Goal: Complete application form

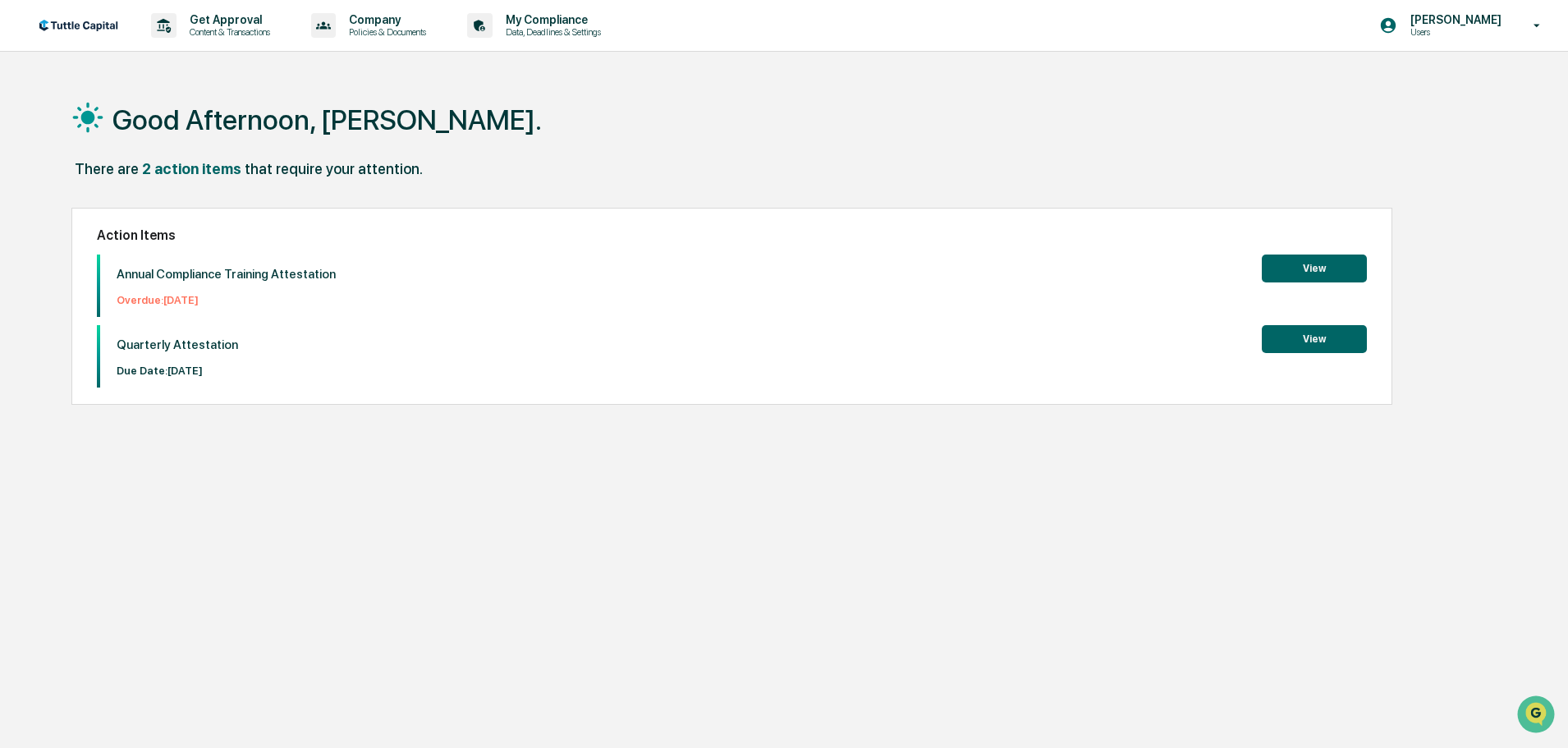
click at [1294, 280] on button "View" at bounding box center [1315, 268] width 105 height 28
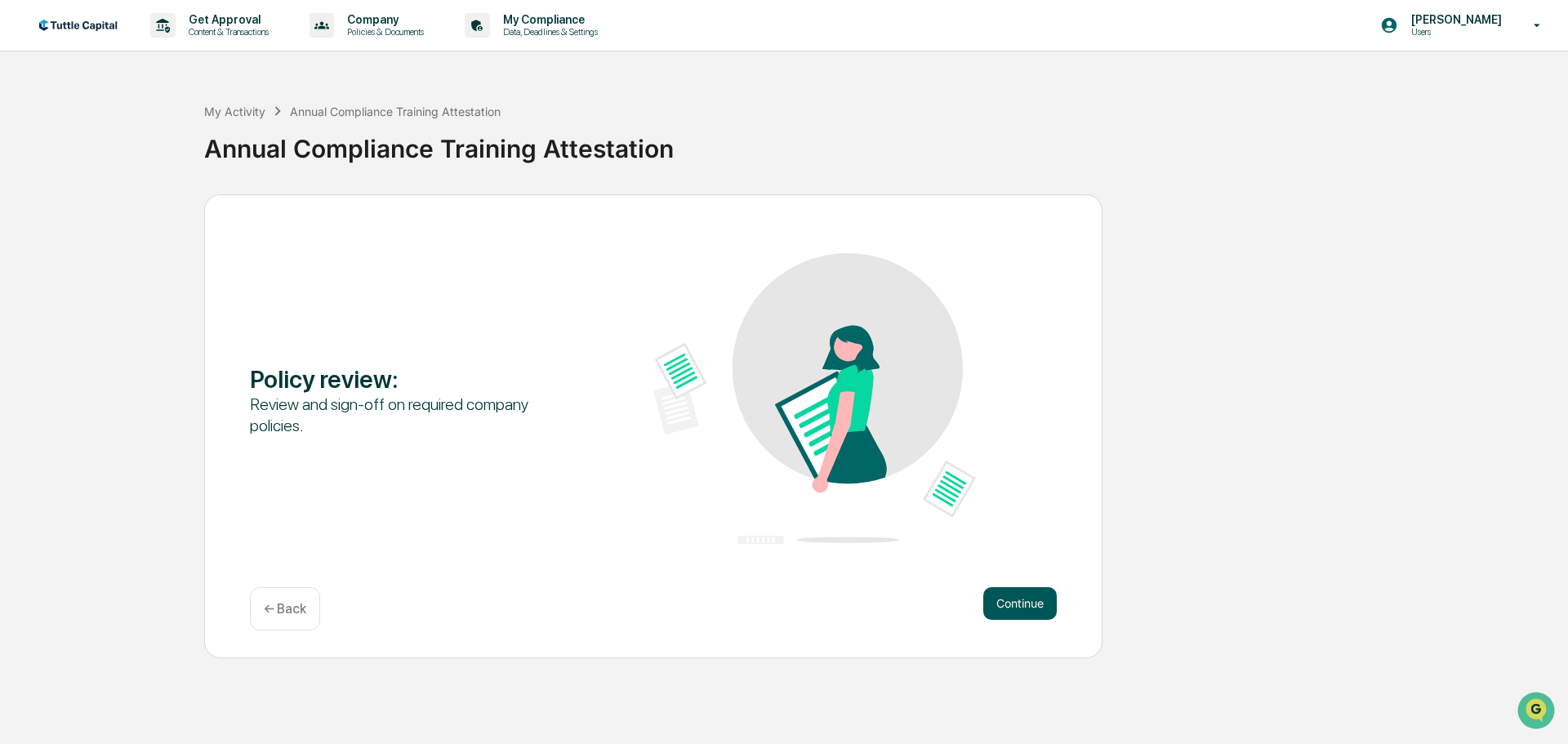
click at [1026, 613] on button "Continue" at bounding box center [1021, 604] width 74 height 33
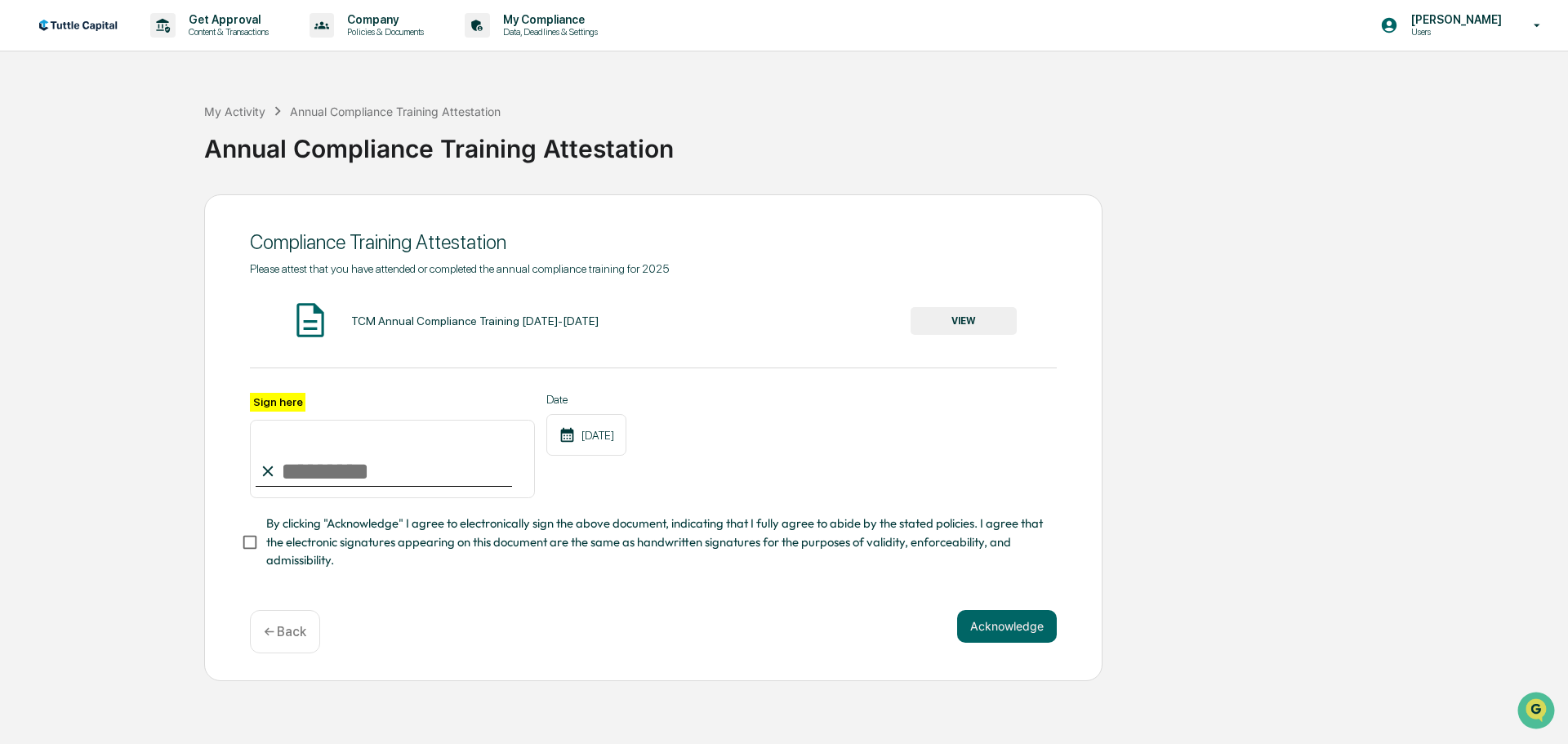
click at [367, 447] on input "Sign here" at bounding box center [392, 459] width 285 height 78
type input "**********"
click at [1021, 615] on button "Acknowledge" at bounding box center [1007, 626] width 100 height 33
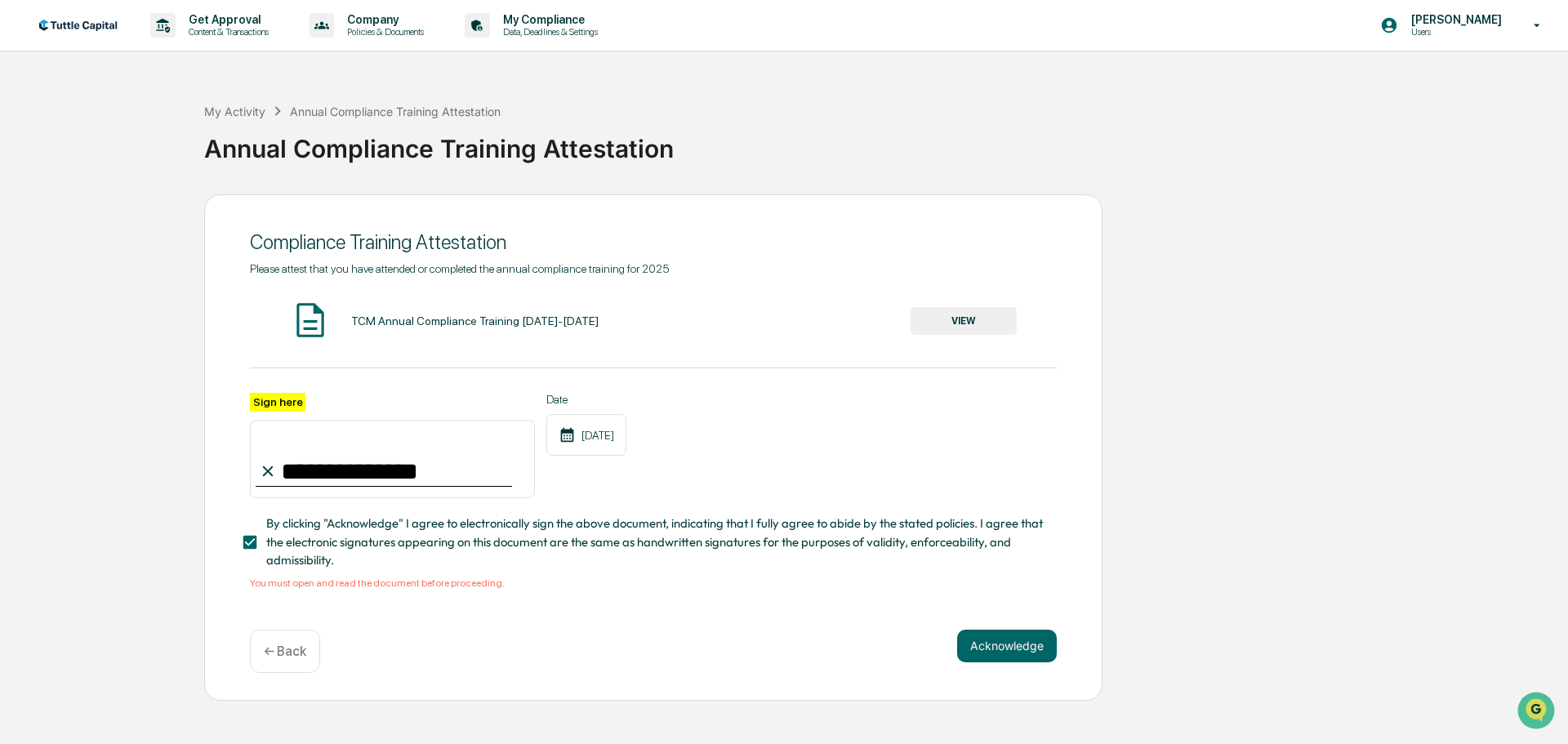
click at [946, 320] on button "VIEW" at bounding box center [964, 321] width 106 height 28
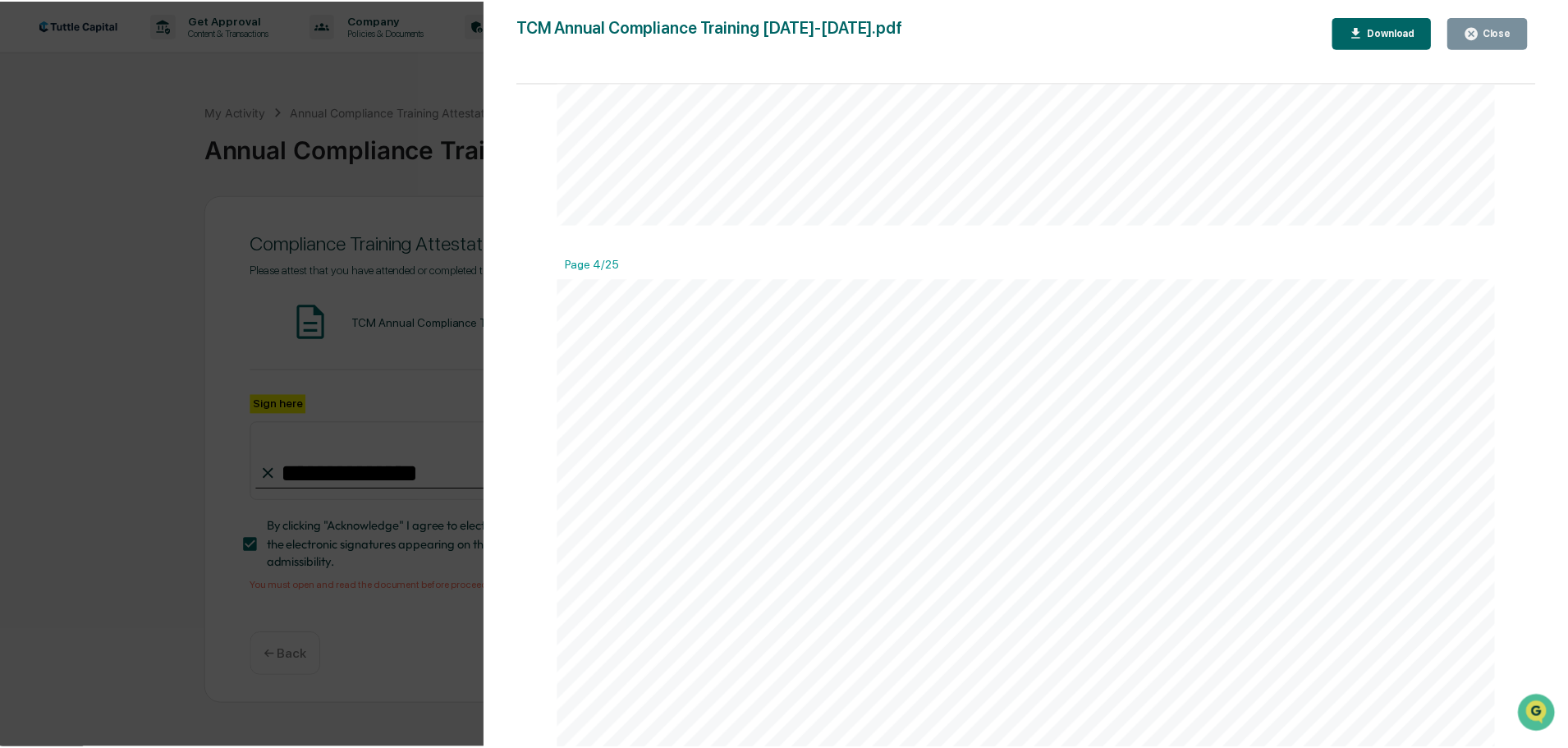
scroll to position [2545, 0]
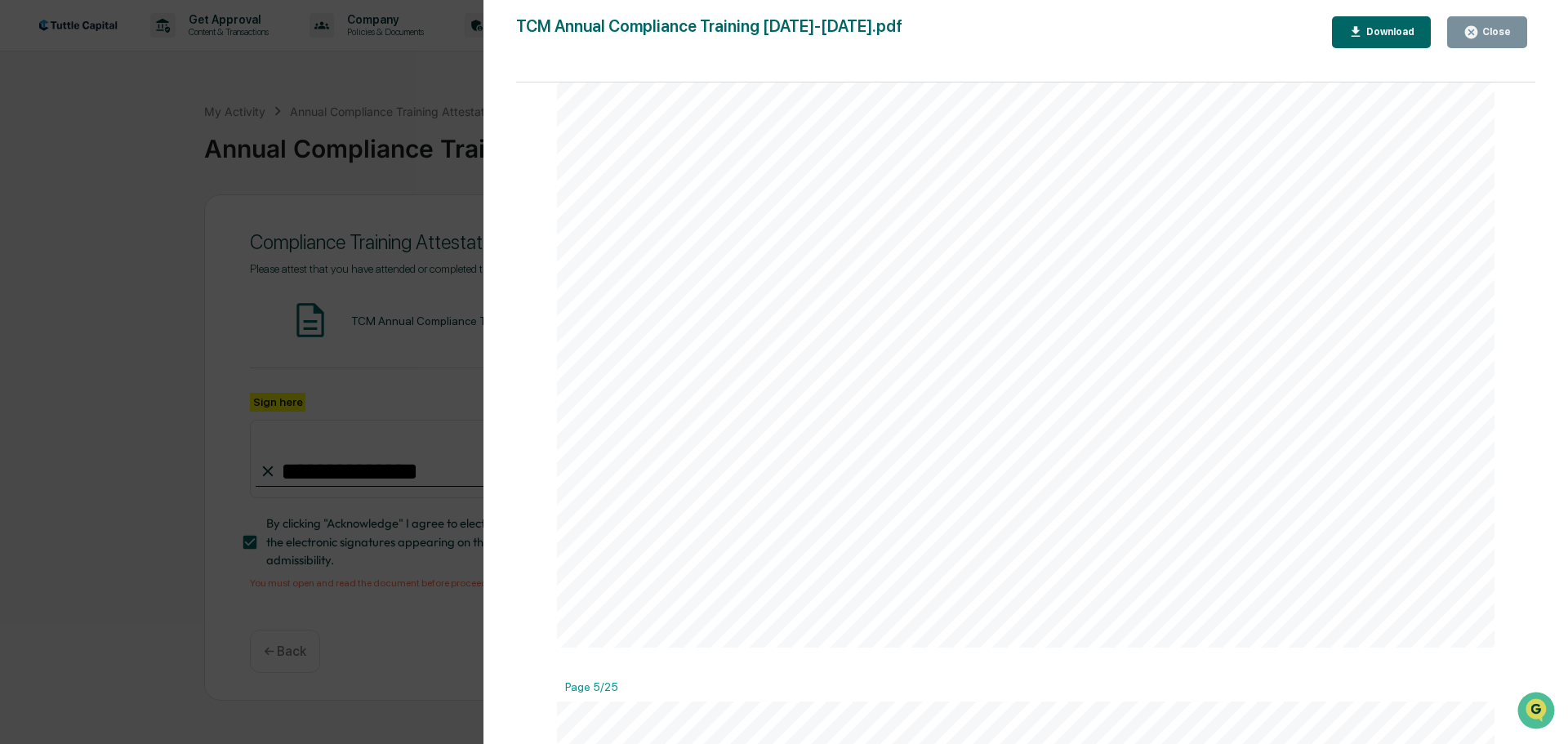
click at [1516, 19] on button "Close" at bounding box center [1487, 32] width 80 height 32
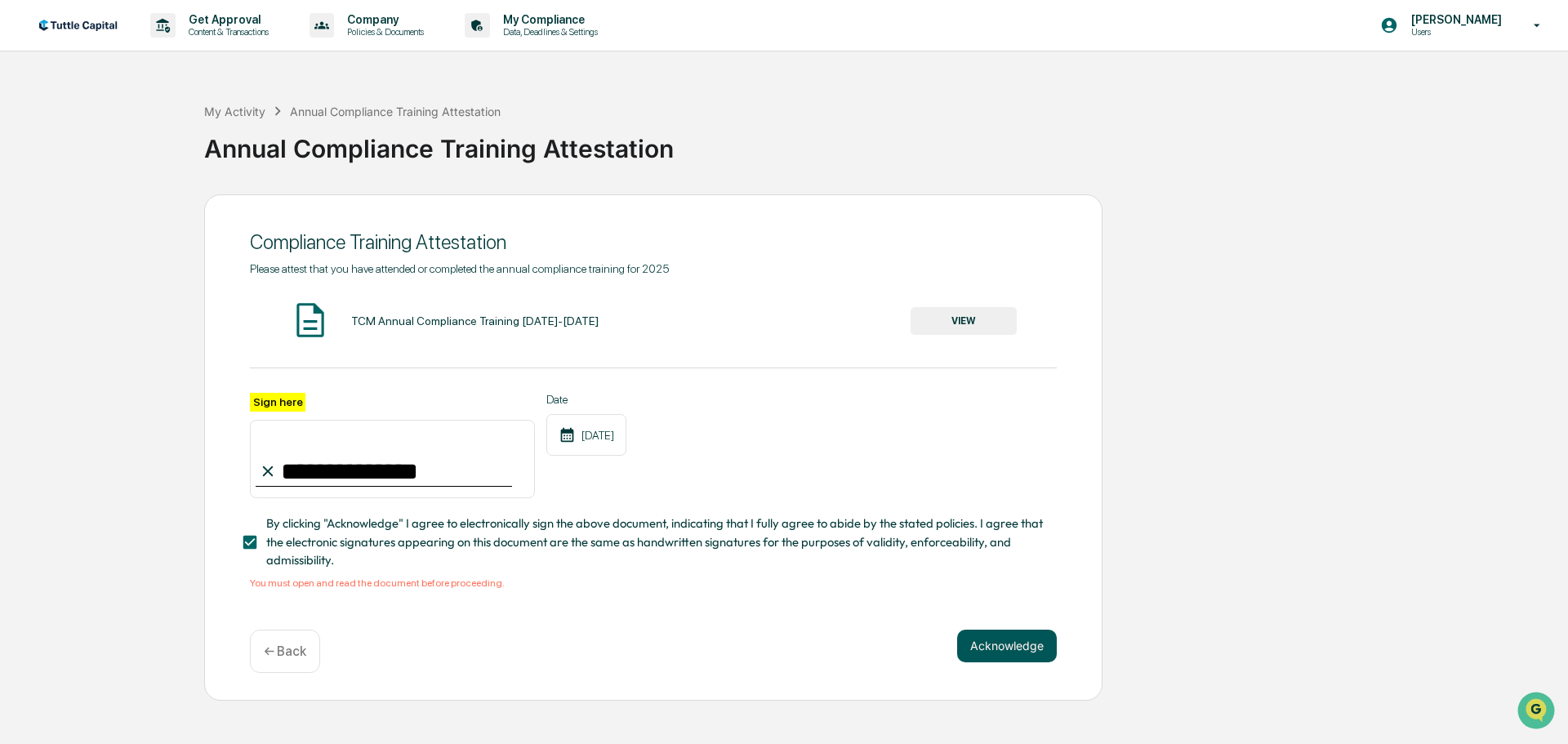
click at [1025, 648] on button "Acknowledge" at bounding box center [1007, 646] width 100 height 33
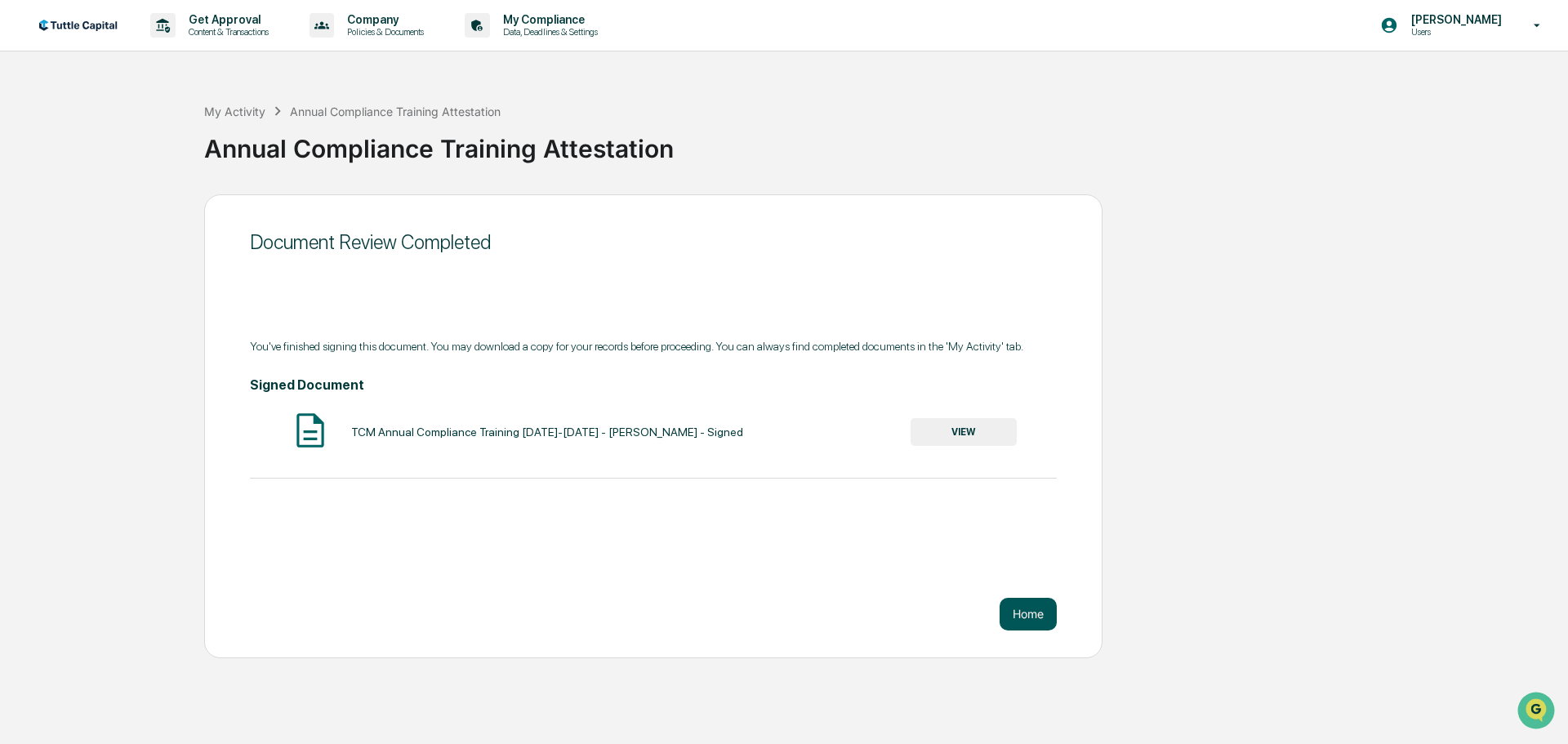
click at [1020, 616] on button "Home" at bounding box center [1029, 614] width 57 height 33
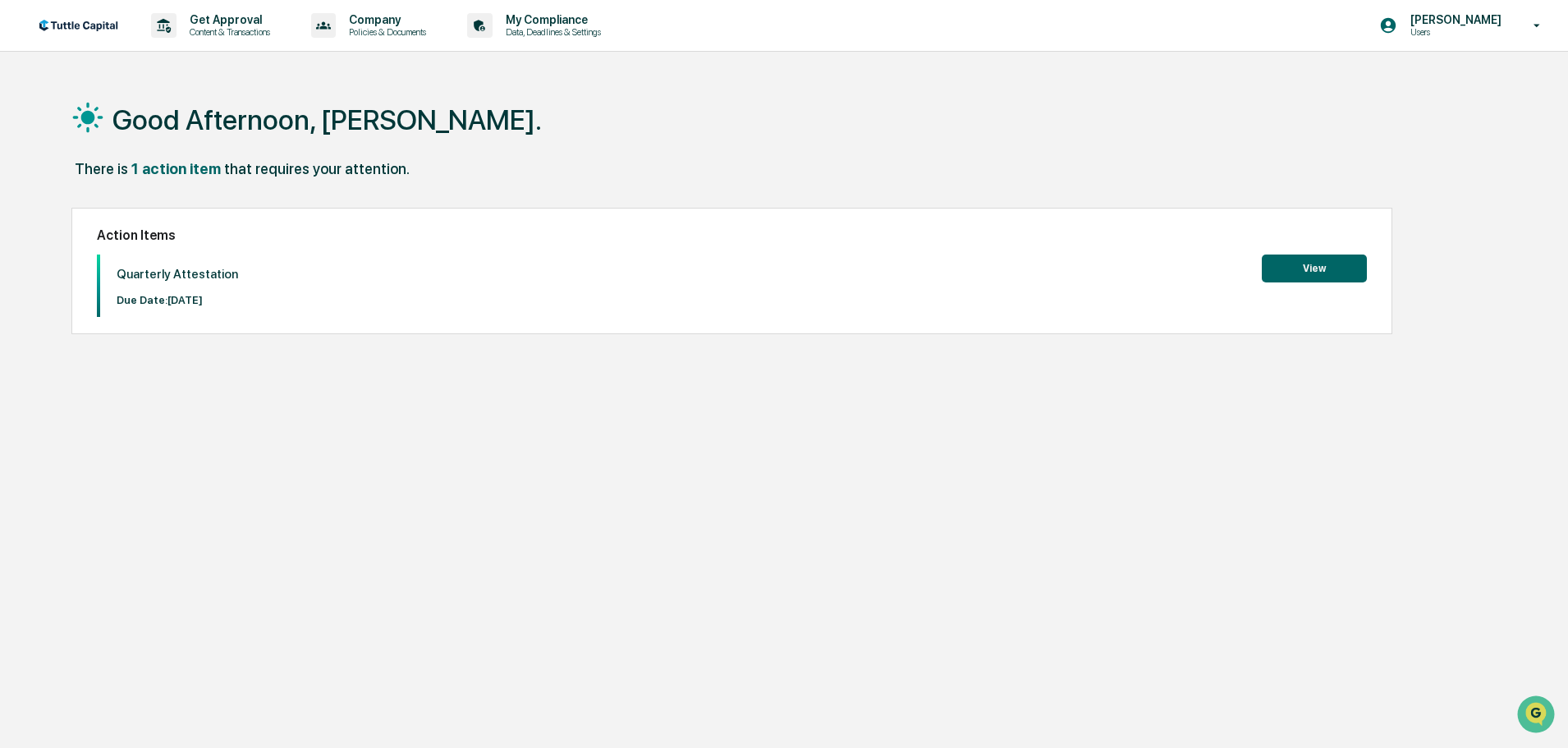
click at [1270, 276] on button "View" at bounding box center [1315, 268] width 105 height 28
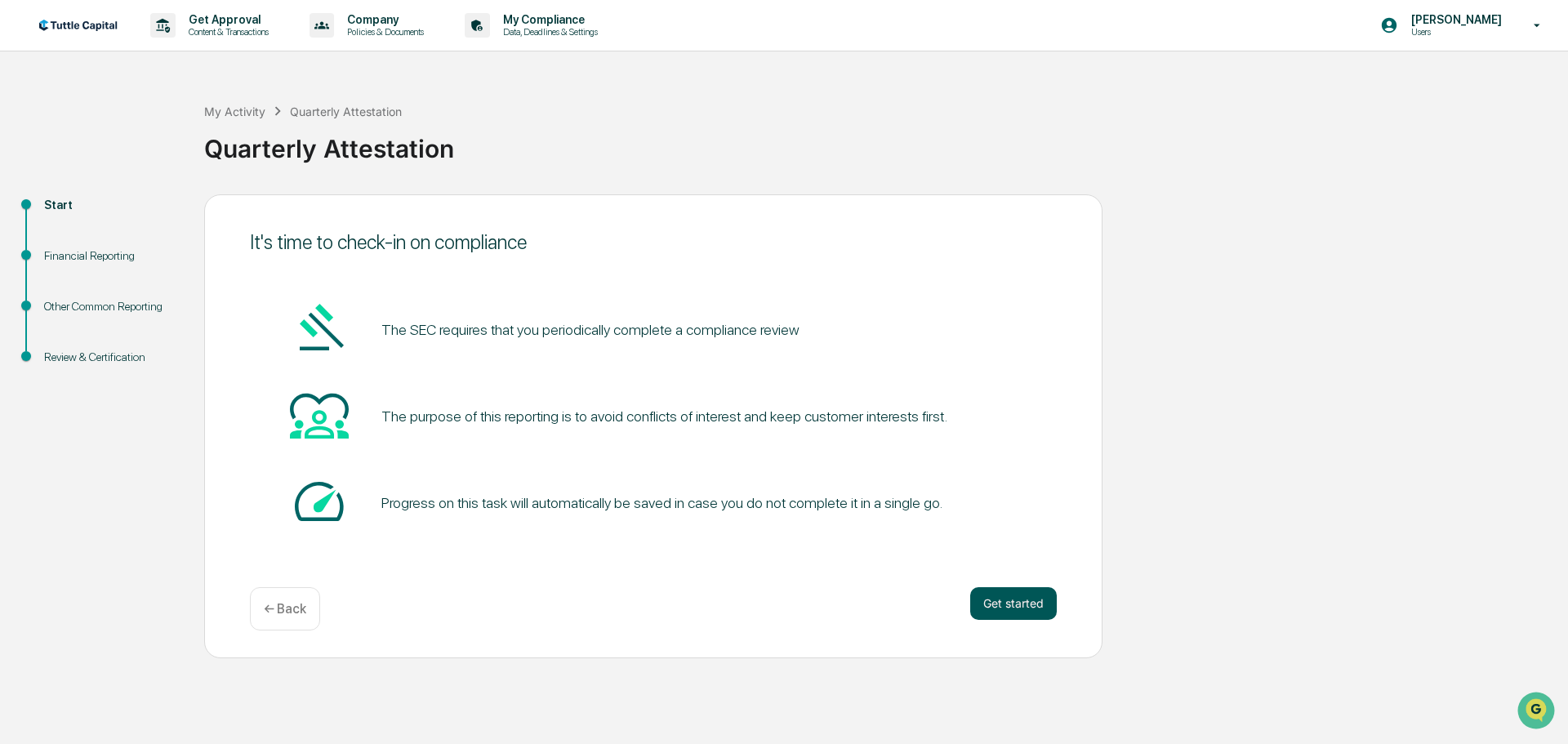
click at [990, 608] on button "Get started" at bounding box center [1014, 604] width 87 height 33
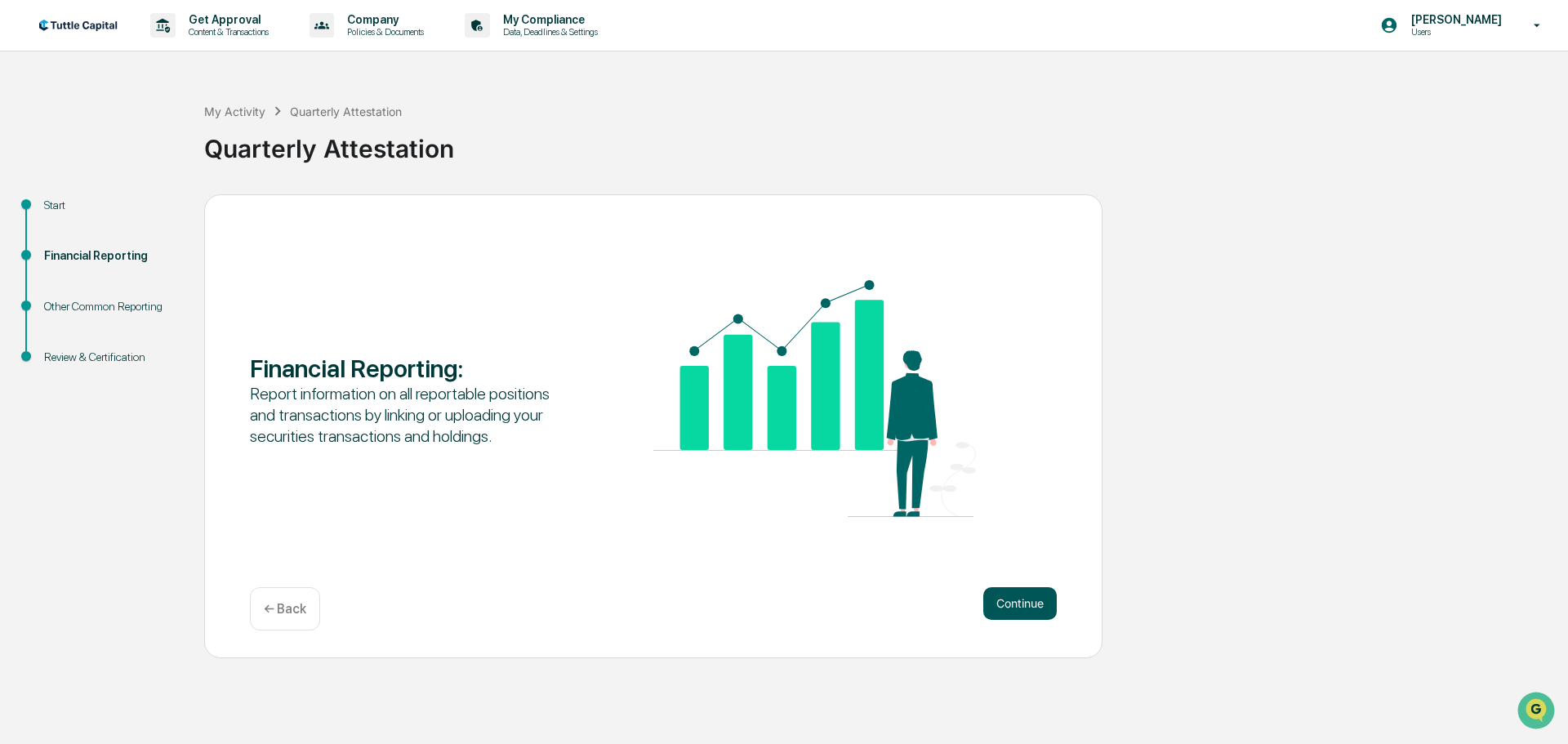
click at [1003, 607] on button "Continue" at bounding box center [1021, 604] width 74 height 33
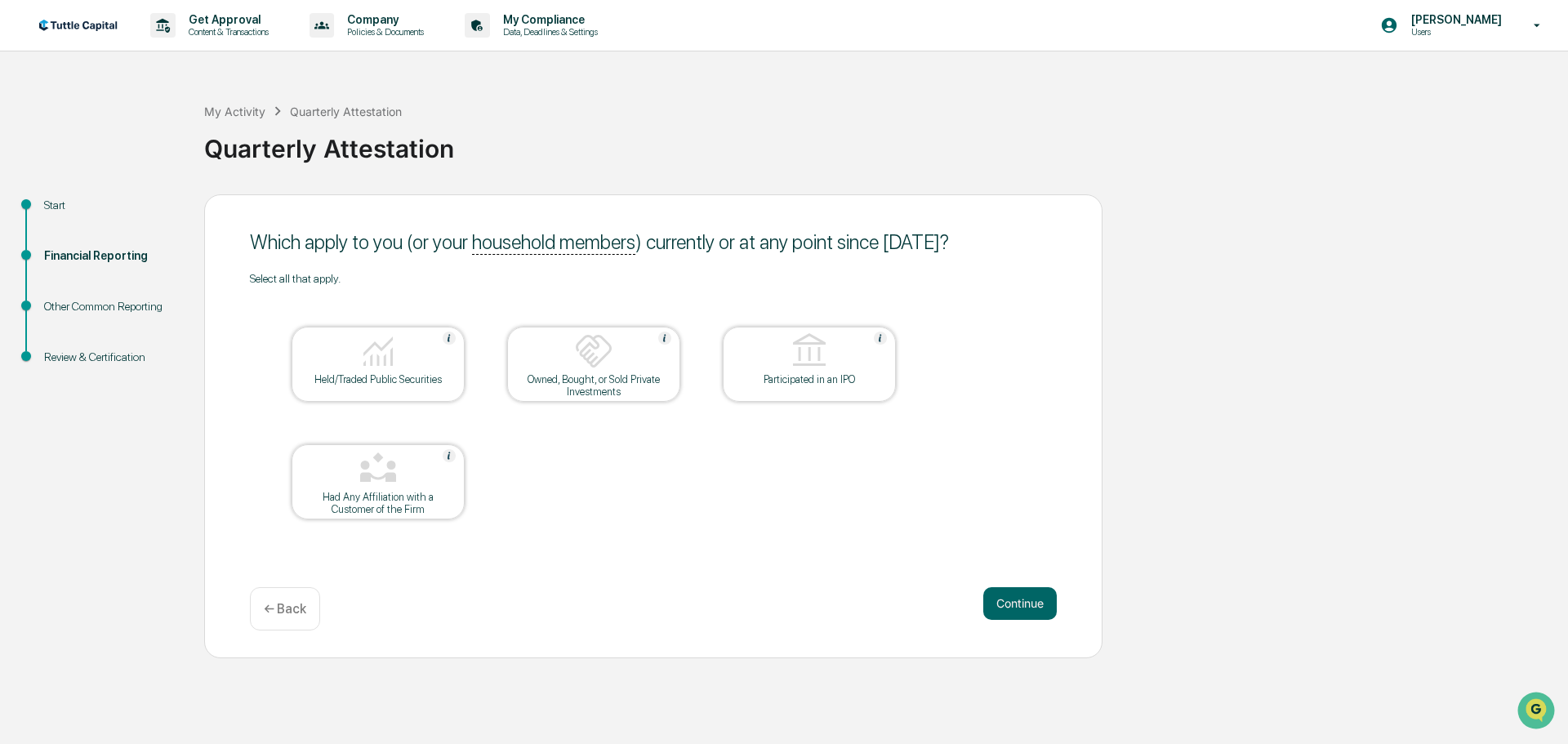
click at [363, 365] on img at bounding box center [378, 351] width 39 height 39
click at [1021, 606] on button "Continue" at bounding box center [1021, 604] width 74 height 33
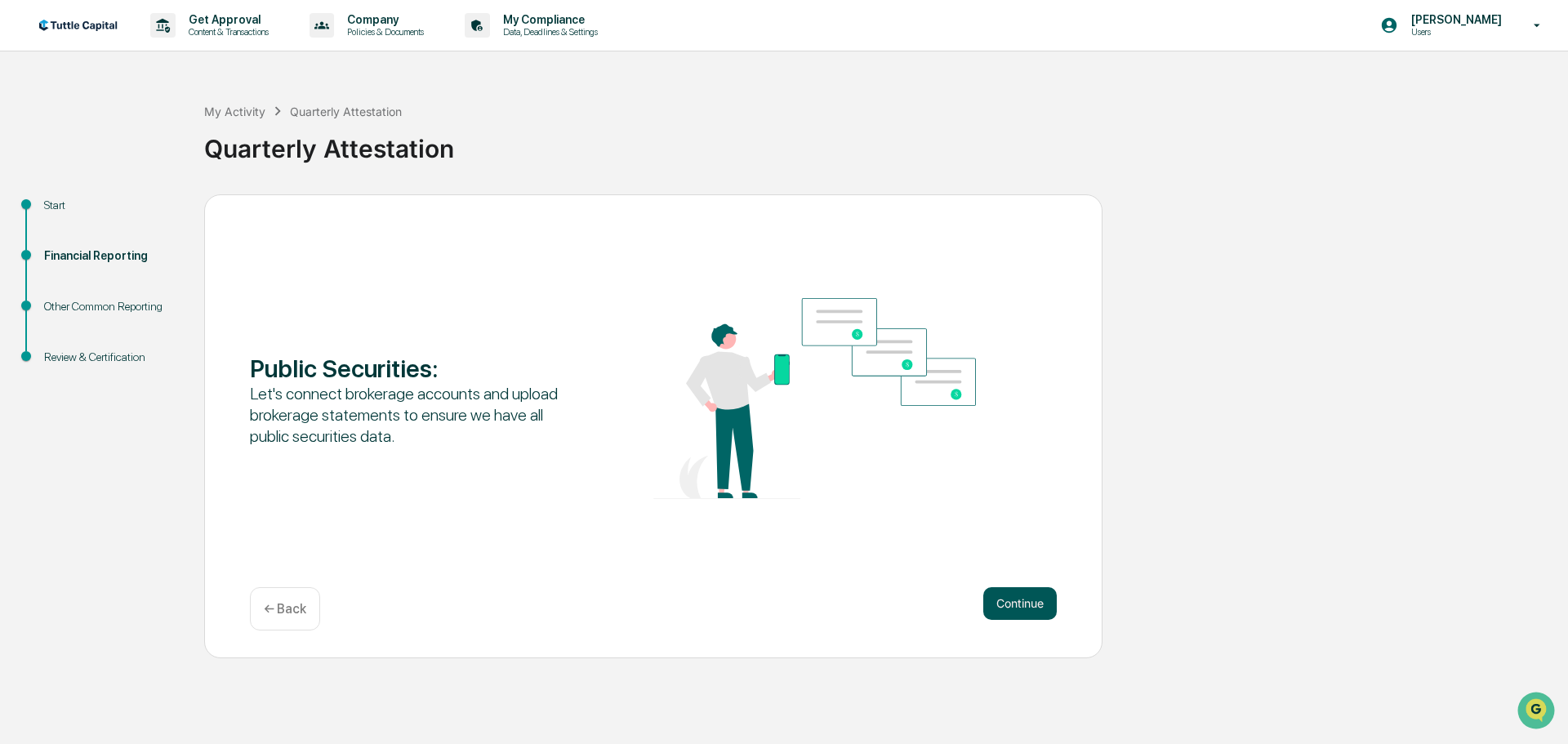
click at [1020, 613] on button "Continue" at bounding box center [1021, 604] width 74 height 33
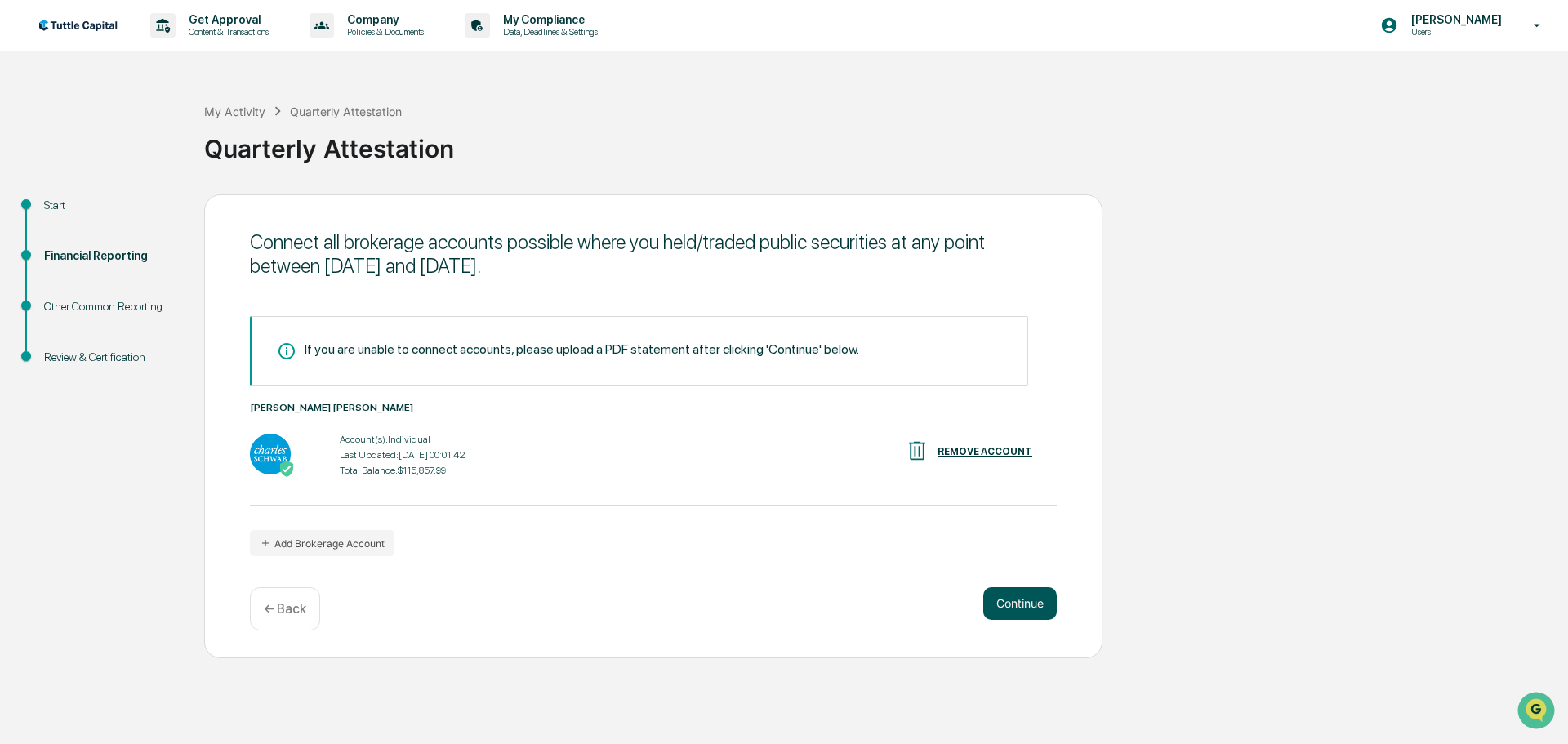
click at [1018, 613] on button "Continue" at bounding box center [1021, 604] width 74 height 33
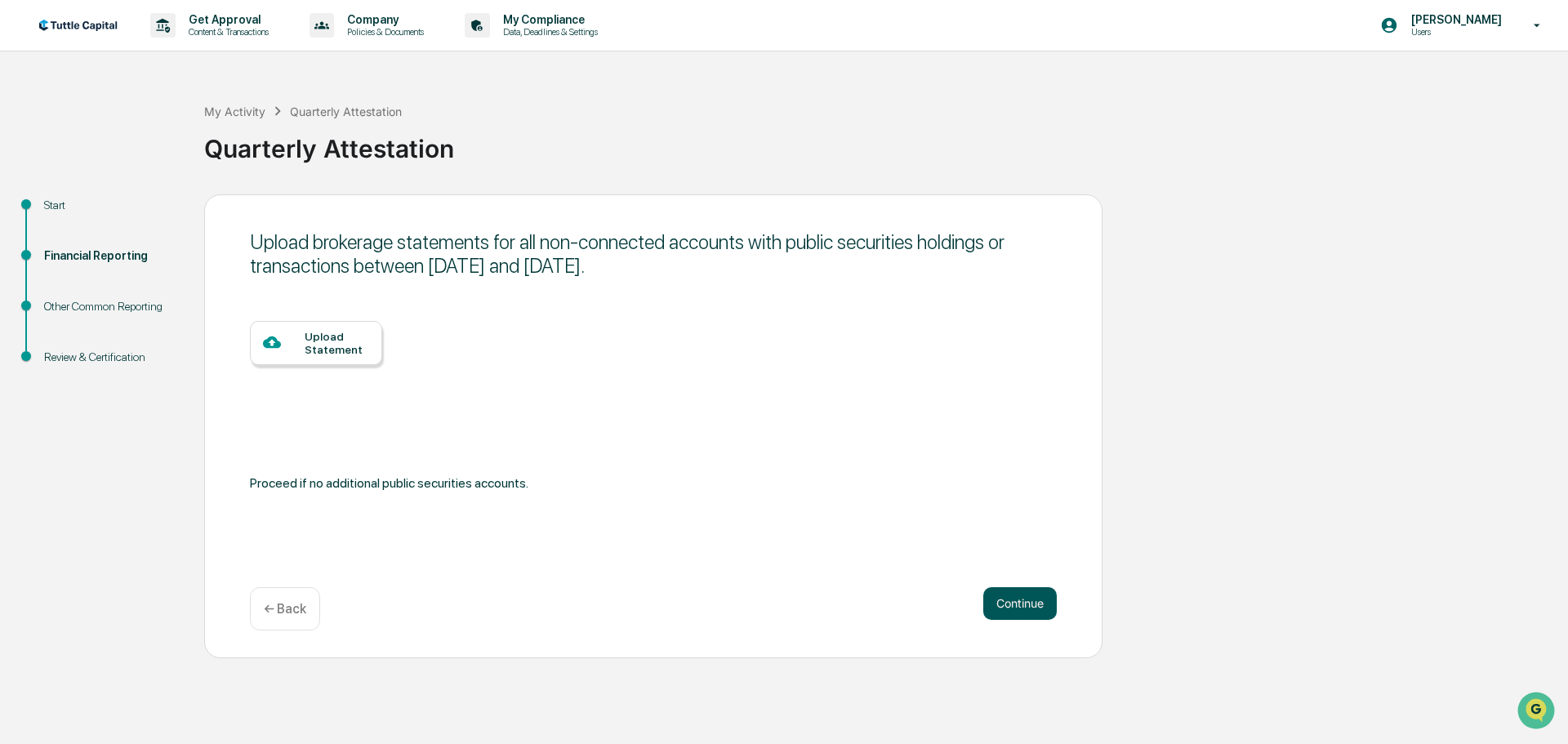
click at [1048, 600] on button "Continue" at bounding box center [1021, 604] width 74 height 33
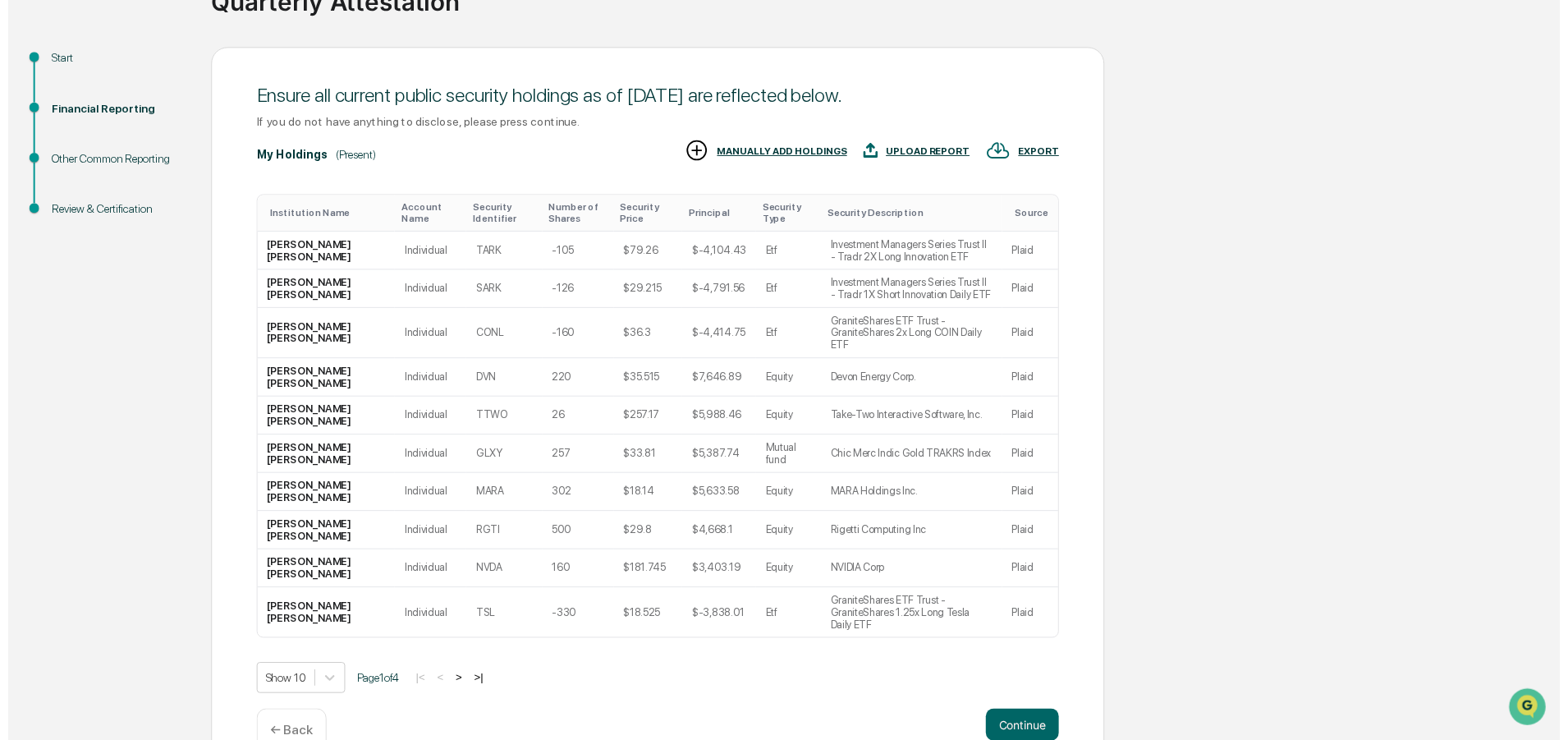
scroll to position [163, 0]
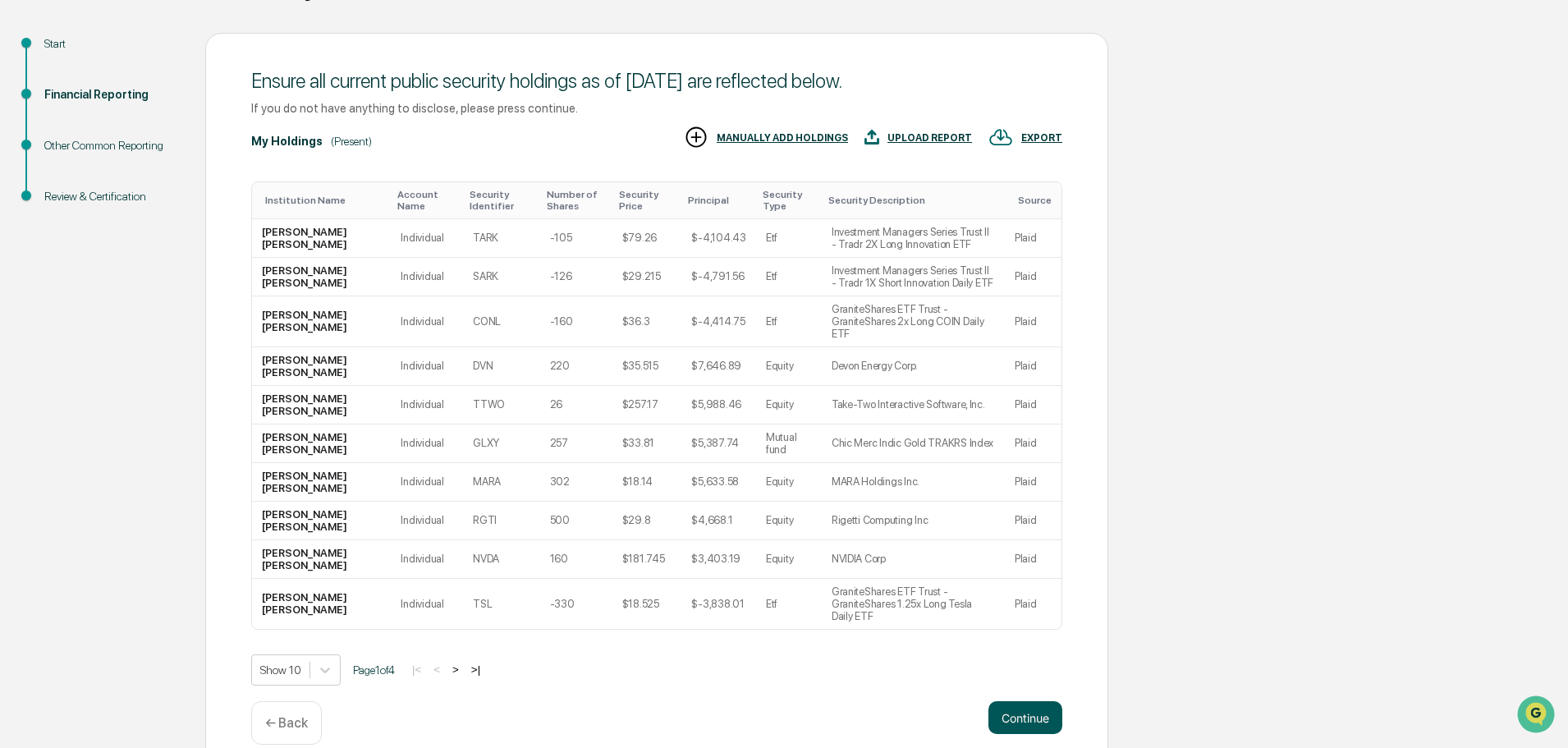
click at [1011, 701] on button "Continue" at bounding box center [1026, 718] width 74 height 33
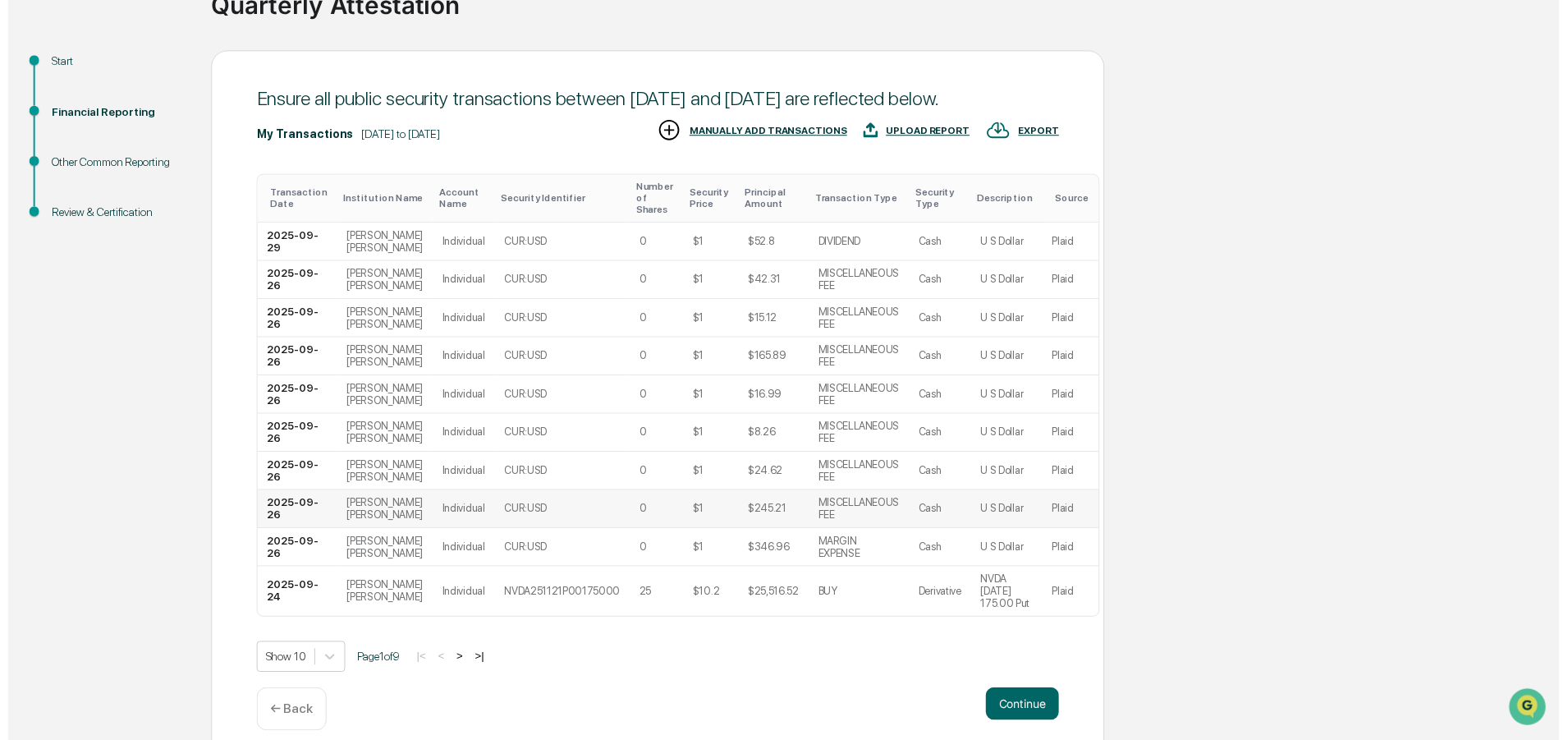
scroll to position [175, 0]
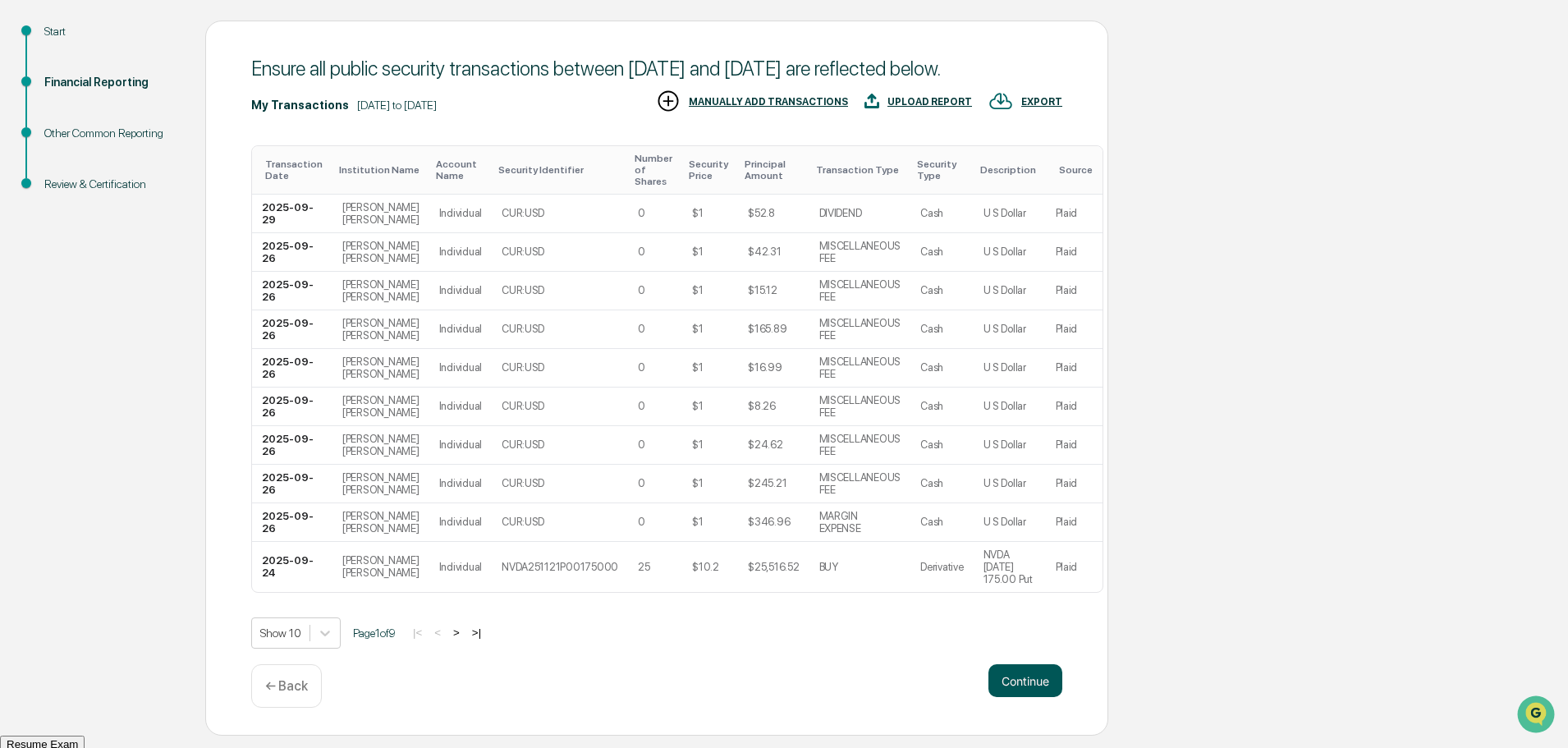
click at [1013, 691] on button "Continue" at bounding box center [1026, 681] width 74 height 33
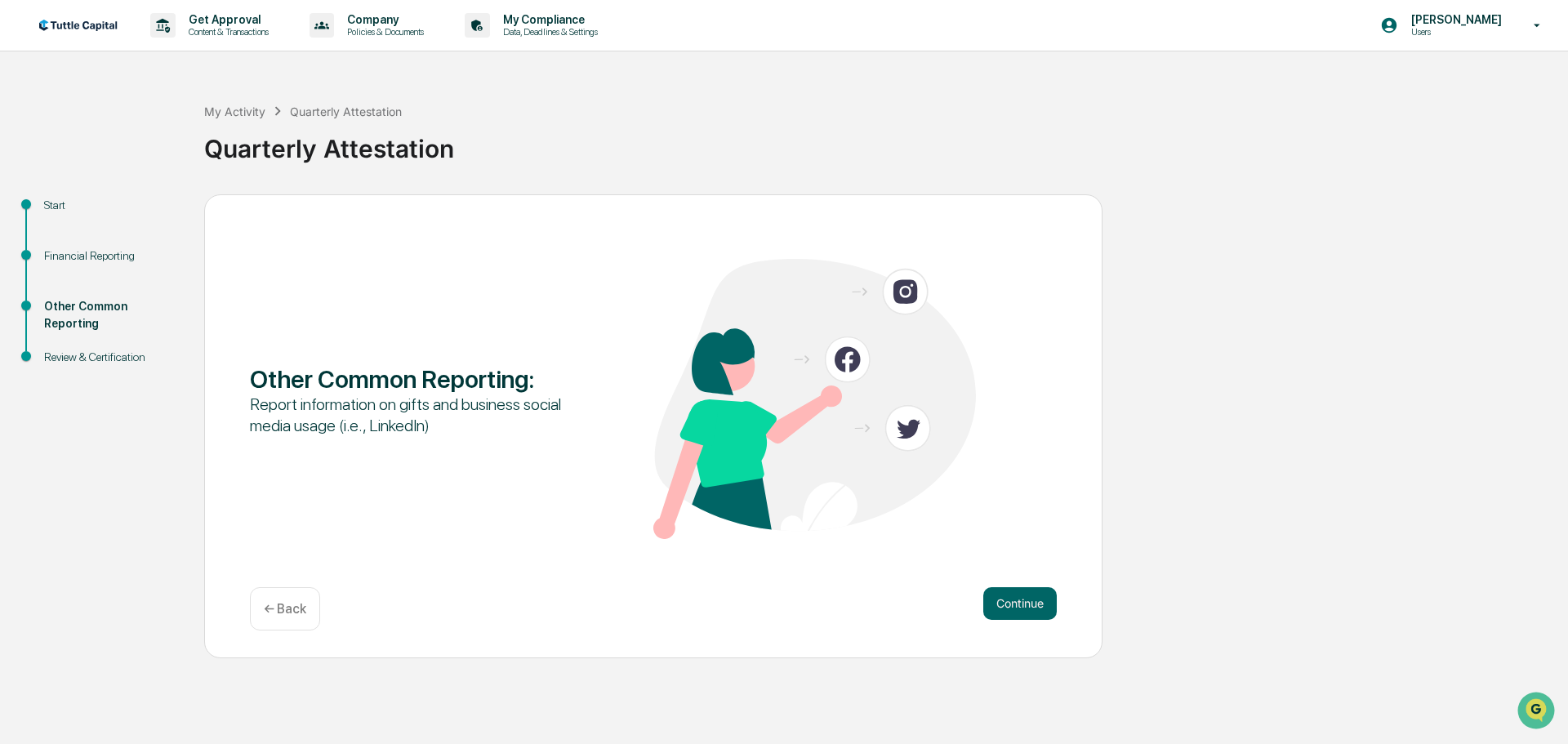
click at [986, 627] on div "Continue ← Back" at bounding box center [654, 608] width 807 height 43
click at [997, 599] on button "Continue" at bounding box center [1021, 604] width 74 height 33
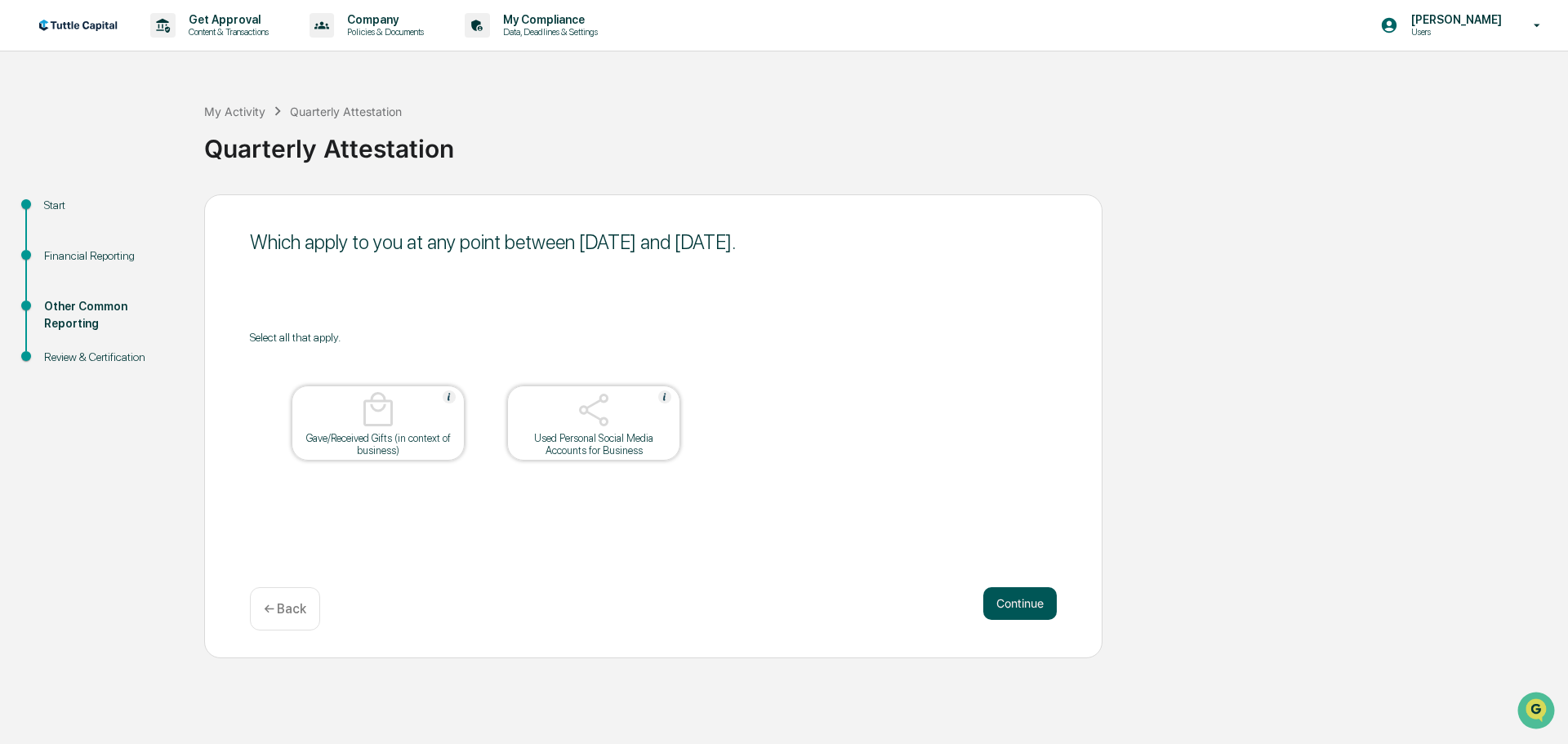
click at [1012, 588] on button "Continue" at bounding box center [1021, 604] width 74 height 33
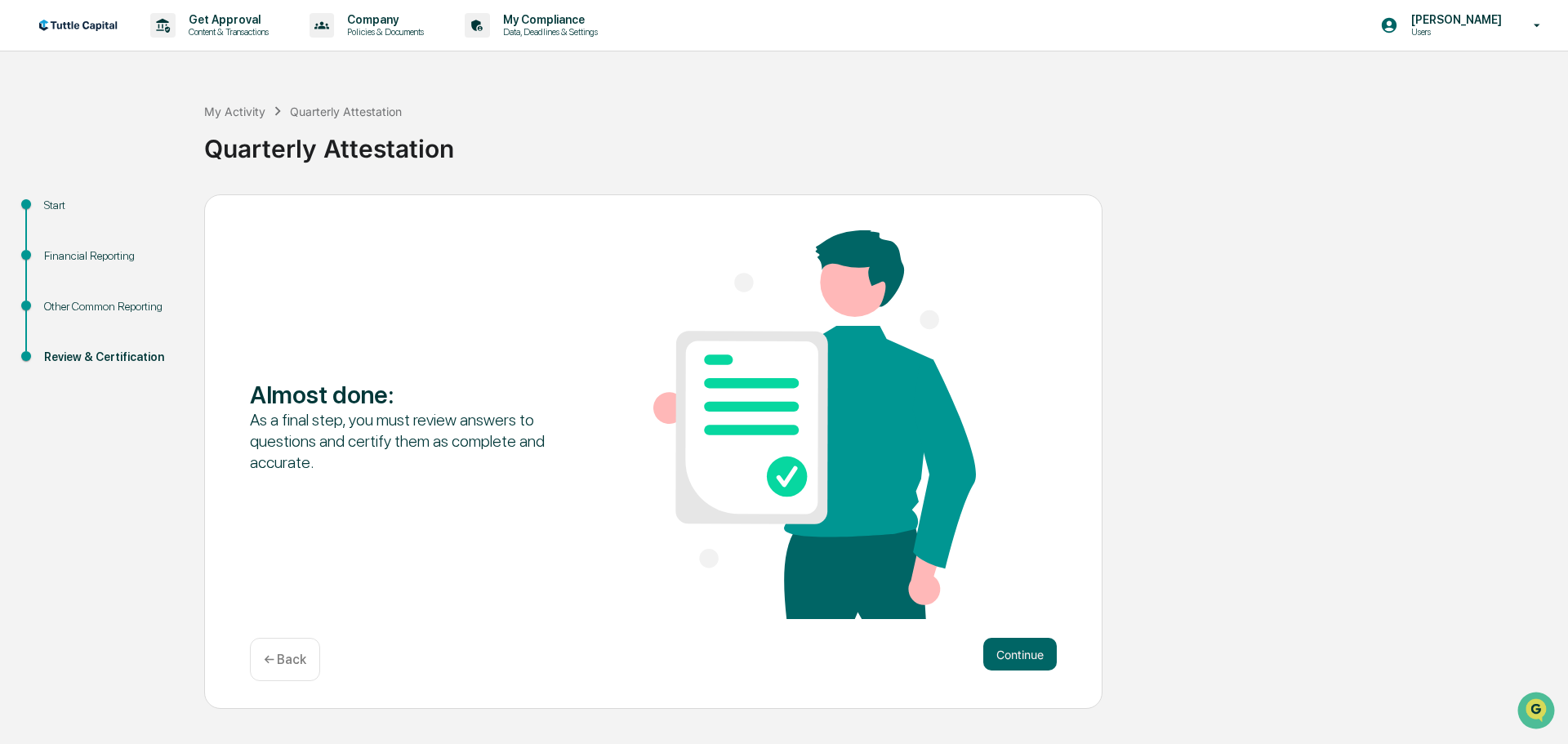
click at [1006, 630] on div "Almost done : As a final step, you must review answers to questions and certify…" at bounding box center [654, 452] width 899 height 515
click at [1003, 642] on button "Continue" at bounding box center [1021, 654] width 74 height 33
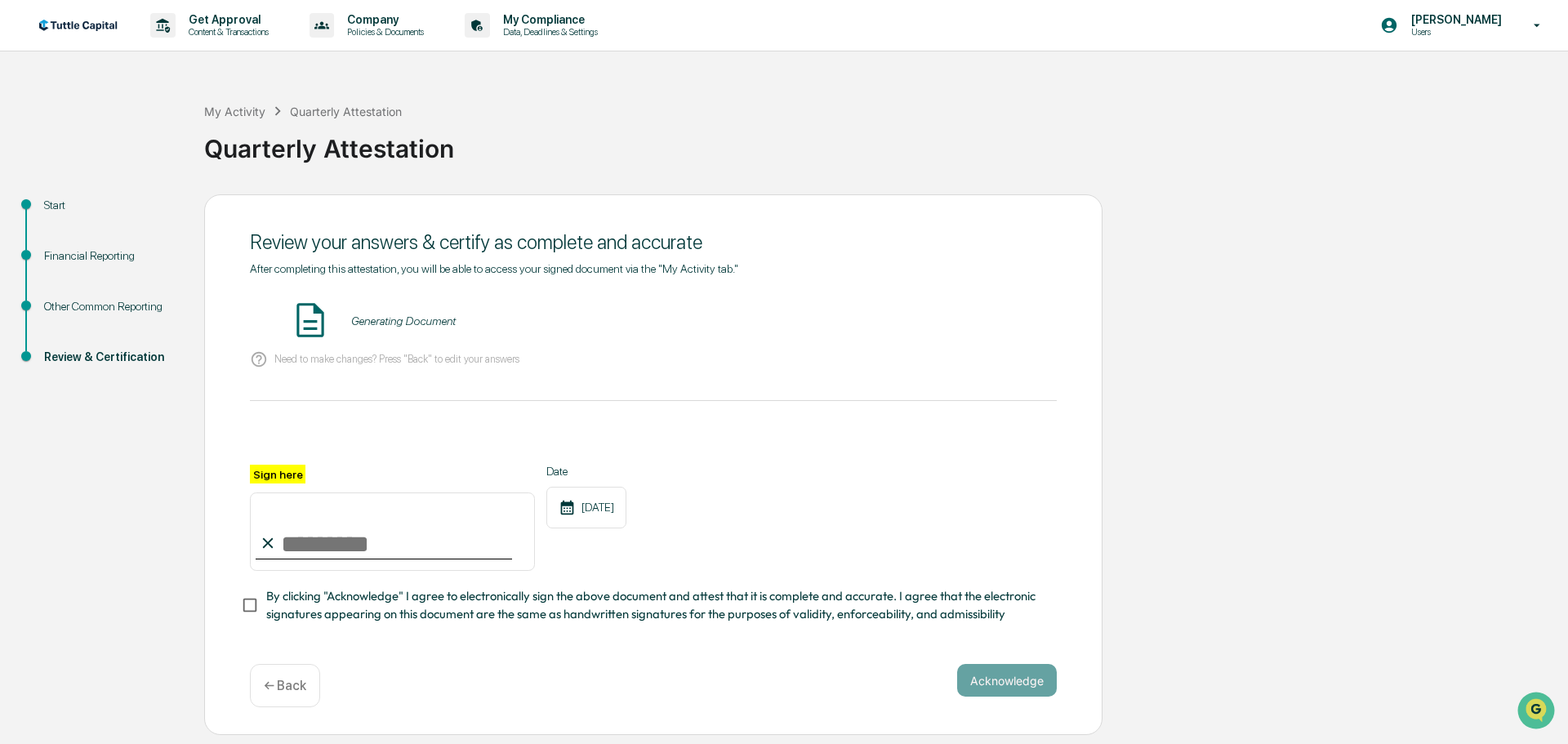
click at [406, 556] on input "Sign here" at bounding box center [392, 532] width 285 height 78
type input "**********"
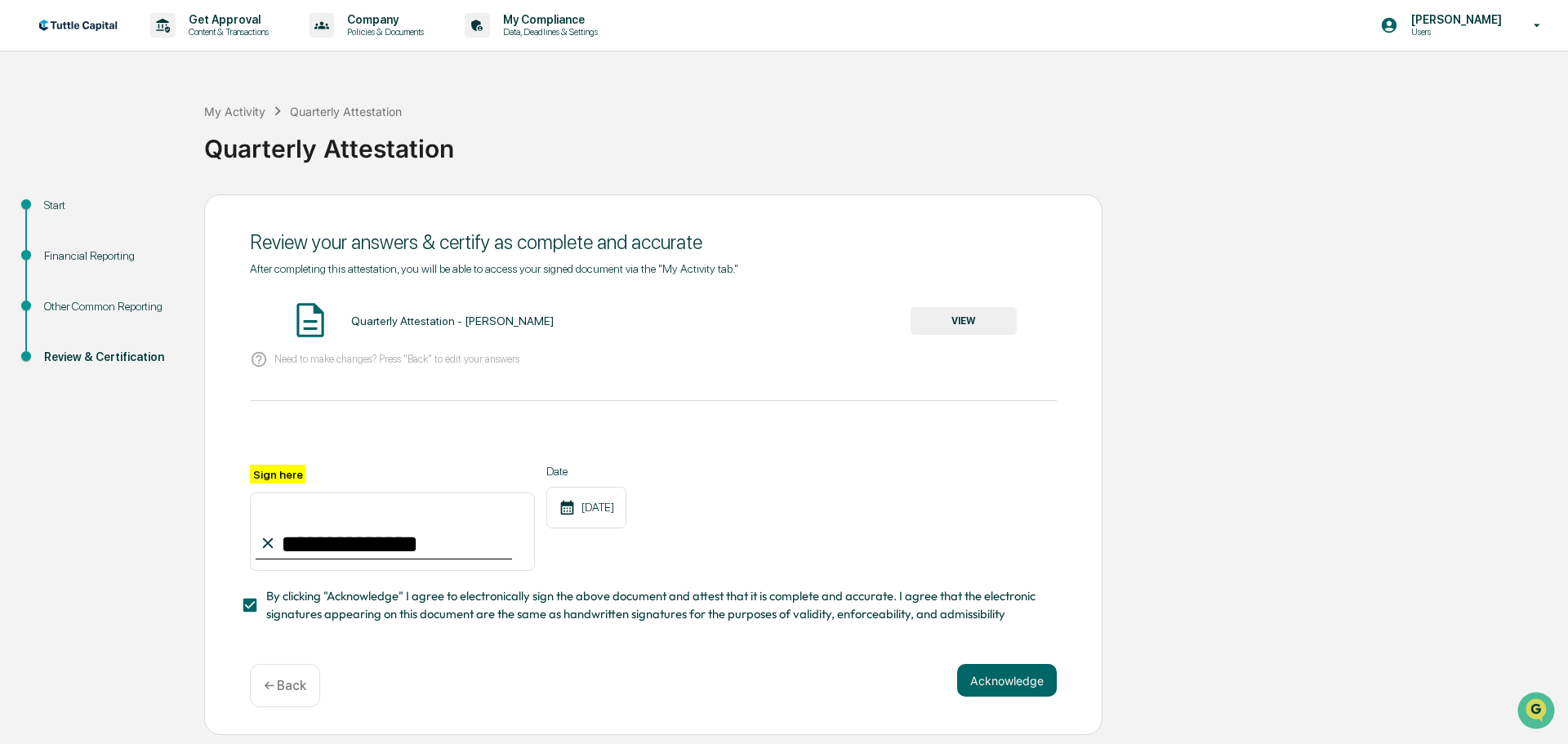
click at [959, 325] on button "VIEW" at bounding box center [964, 321] width 106 height 28
